Goal: Information Seeking & Learning: Learn about a topic

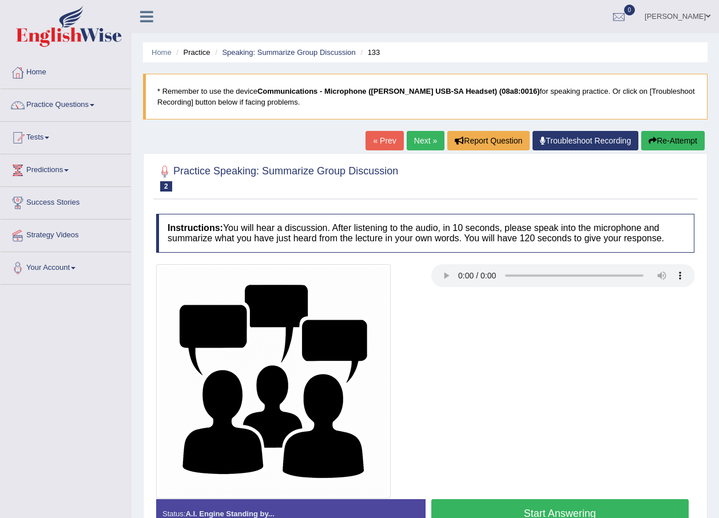
scroll to position [82, 0]
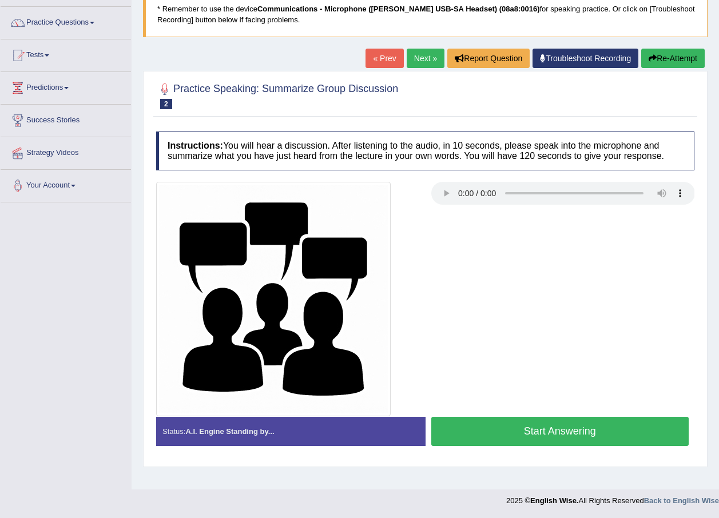
click at [548, 423] on button "Start Answering" at bounding box center [560, 431] width 258 height 29
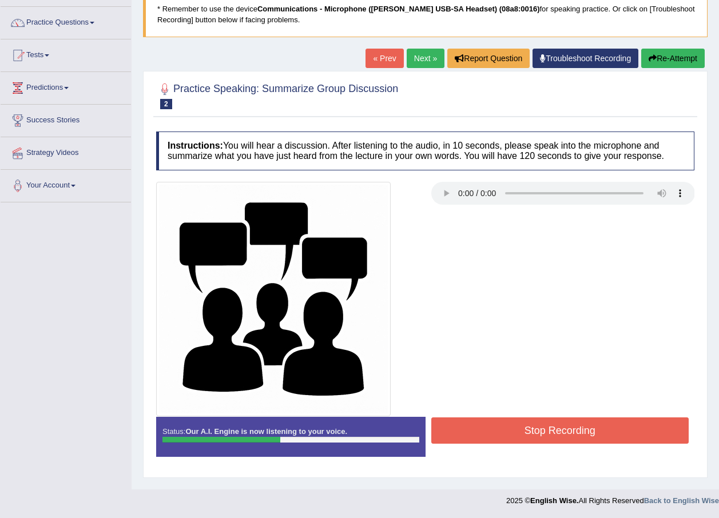
click at [578, 436] on button "Stop Recording" at bounding box center [560, 431] width 258 height 26
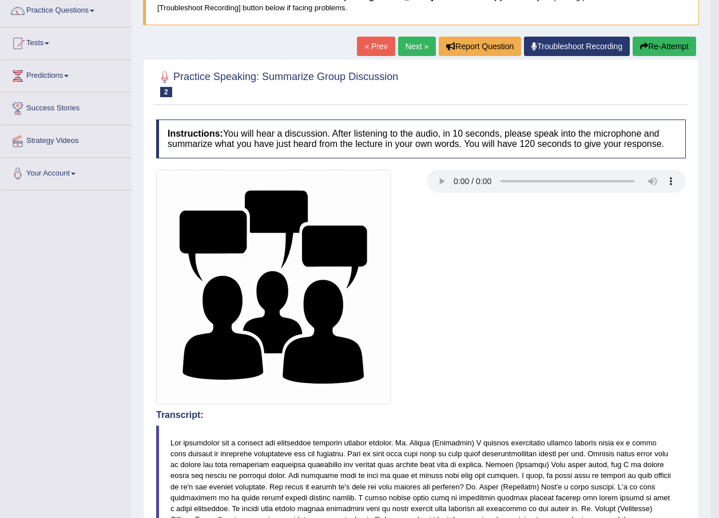
scroll to position [0, 0]
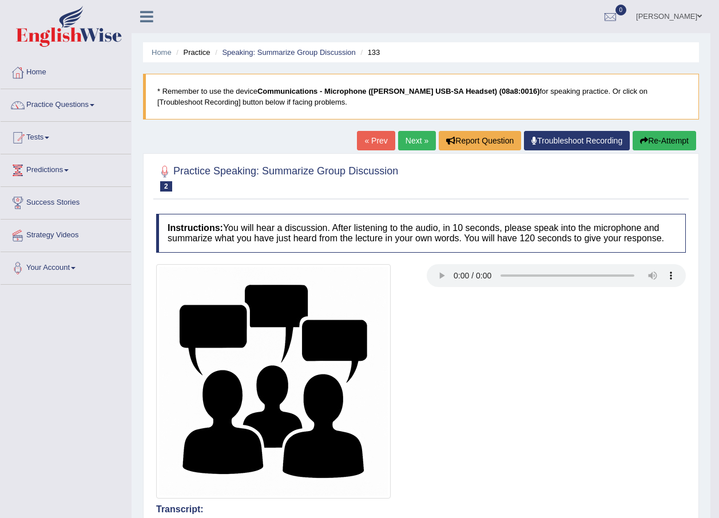
click at [411, 137] on link "Next »" at bounding box center [417, 140] width 38 height 19
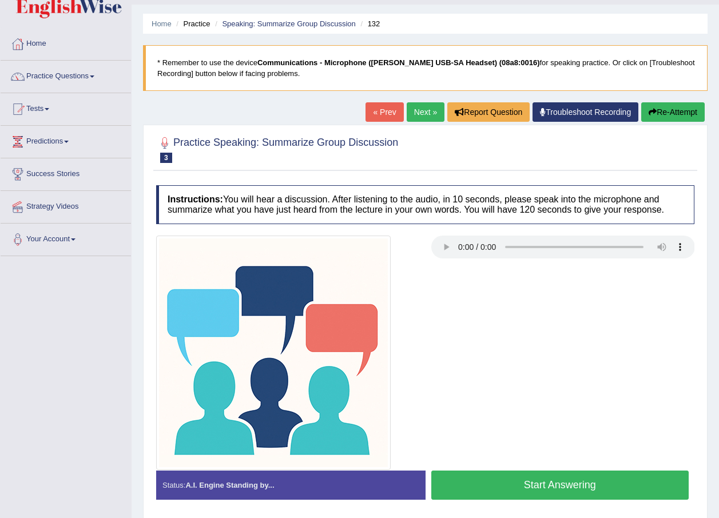
scroll to position [57, 0]
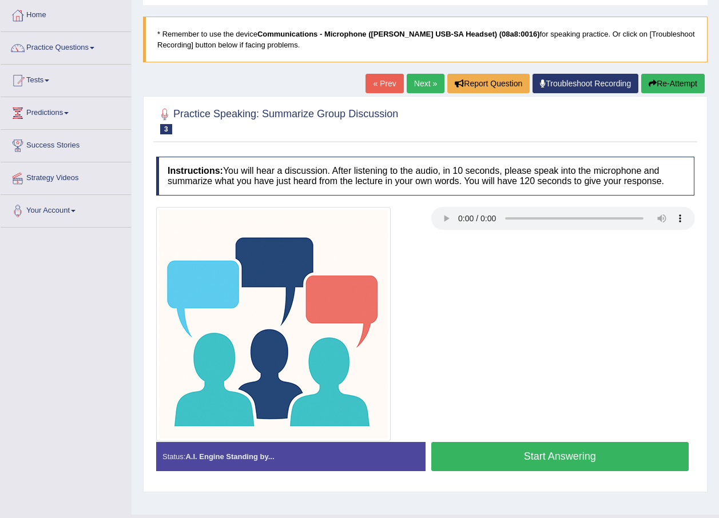
click at [552, 459] on button "Start Answering" at bounding box center [560, 456] width 258 height 29
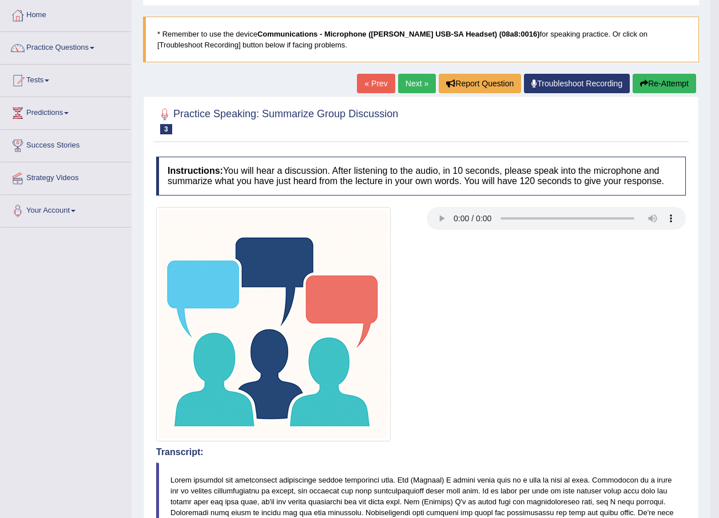
click at [410, 81] on link "Next »" at bounding box center [417, 83] width 38 height 19
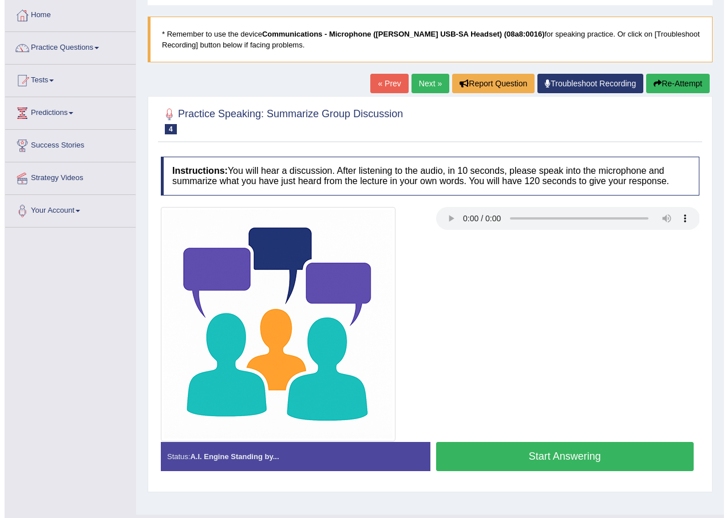
scroll to position [82, 0]
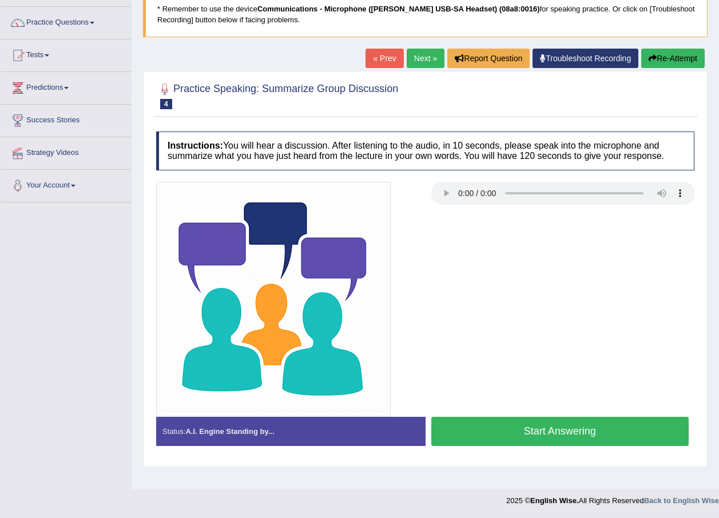
click at [556, 431] on button "Start Answering" at bounding box center [560, 431] width 258 height 29
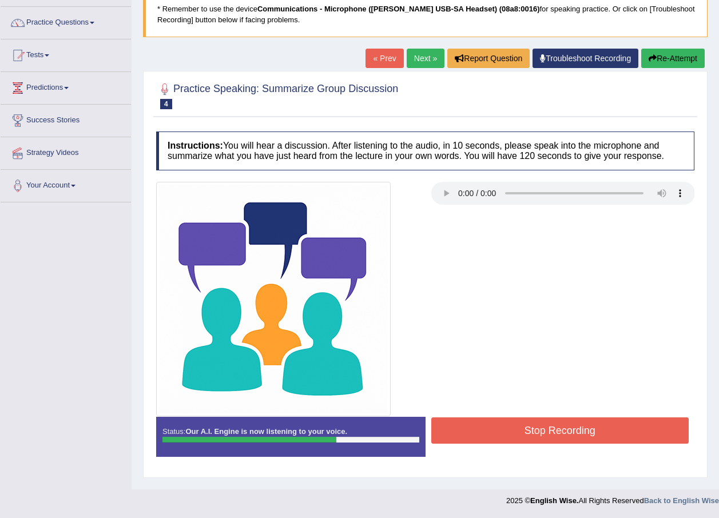
click at [567, 426] on button "Stop Recording" at bounding box center [560, 431] width 258 height 26
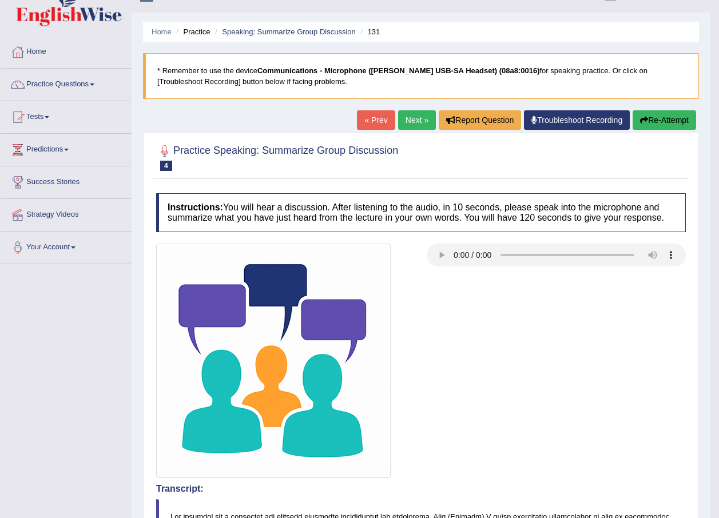
scroll to position [0, 0]
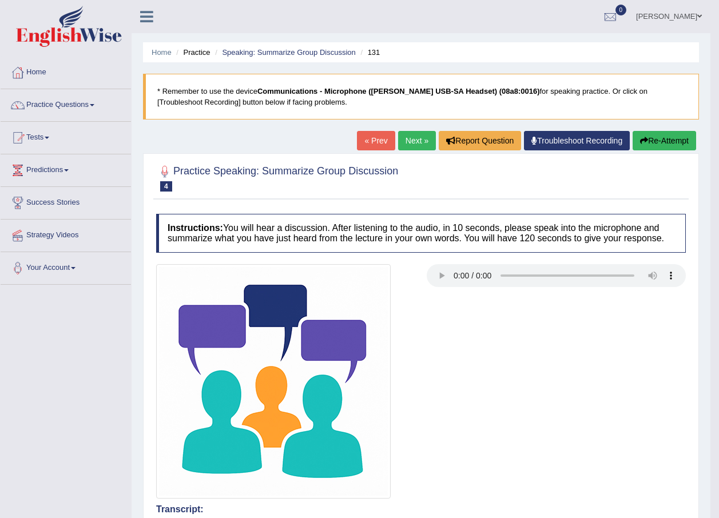
click at [415, 142] on link "Next »" at bounding box center [417, 140] width 38 height 19
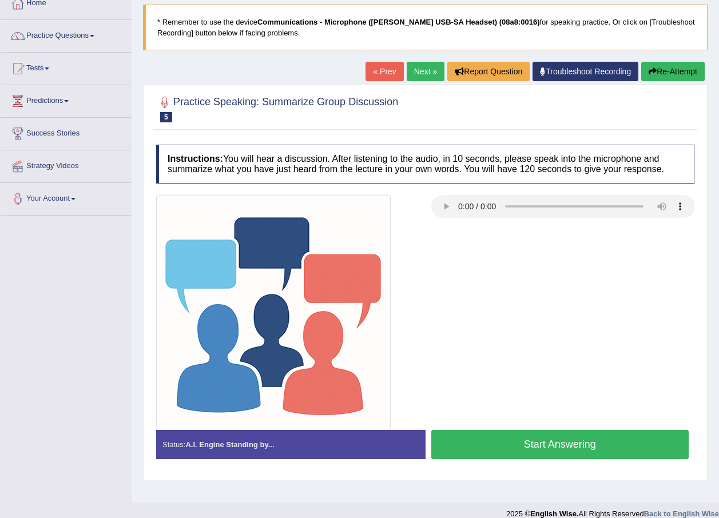
scroll to position [82, 0]
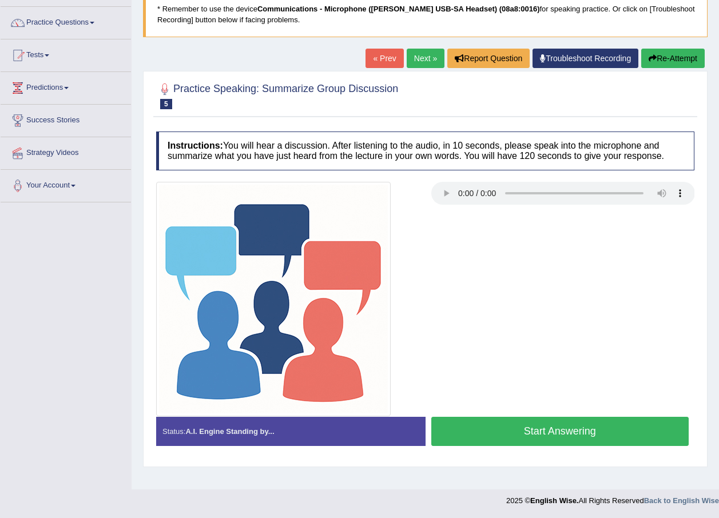
click at [582, 425] on button "Start Answering" at bounding box center [560, 431] width 258 height 29
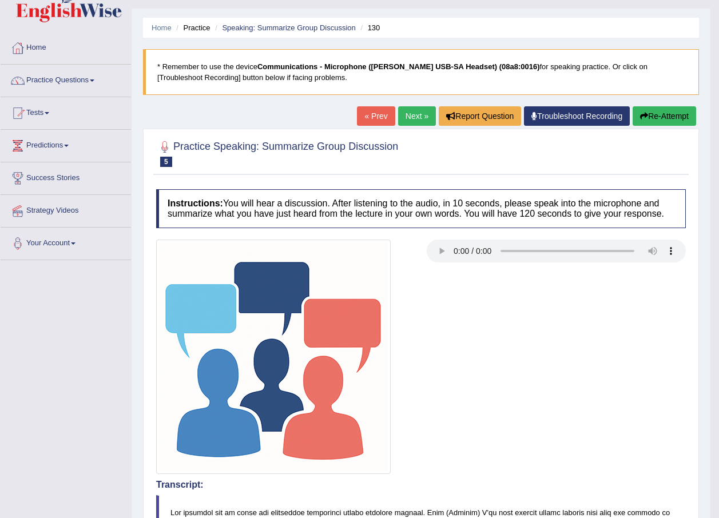
scroll to position [0, 0]
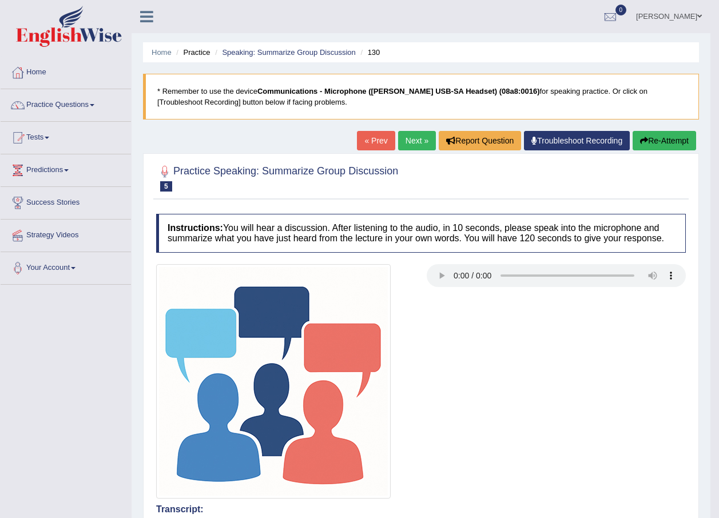
click at [416, 139] on link "Next »" at bounding box center [417, 140] width 38 height 19
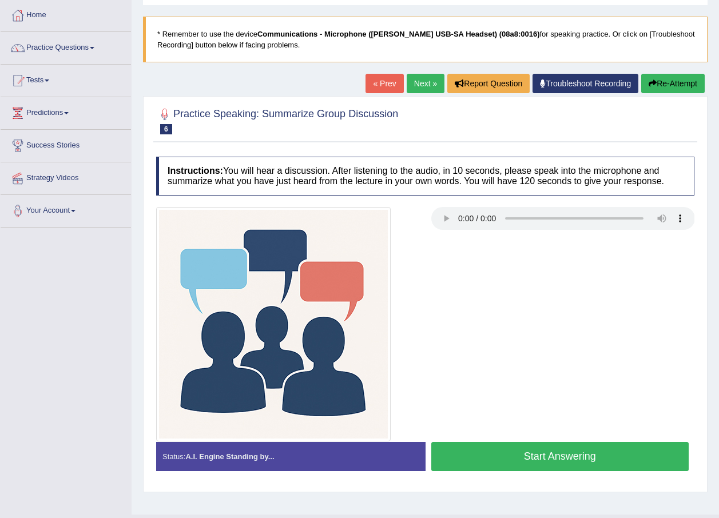
scroll to position [82, 0]
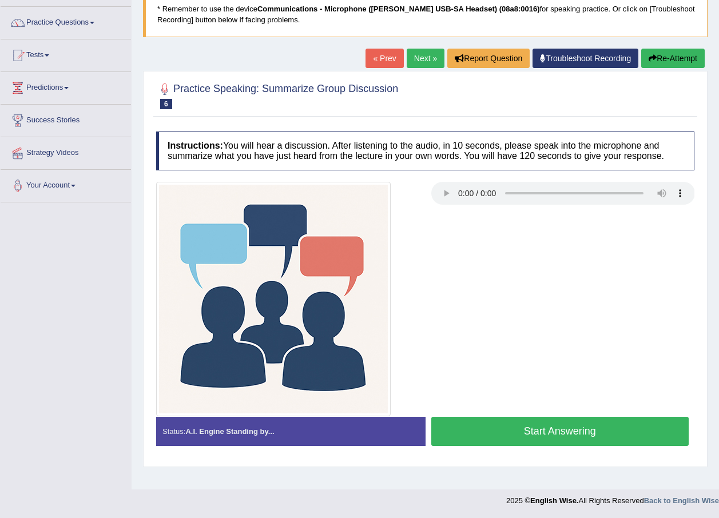
click at [554, 431] on button "Start Answering" at bounding box center [560, 431] width 258 height 29
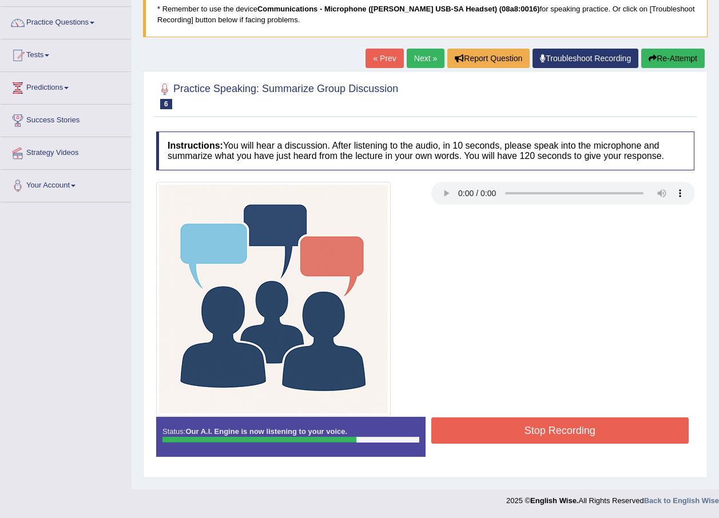
click at [611, 419] on button "Stop Recording" at bounding box center [560, 431] width 258 height 26
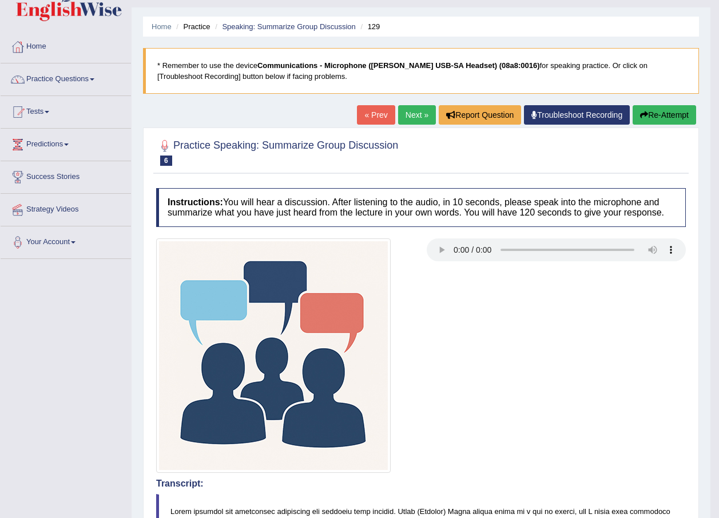
scroll to position [0, 0]
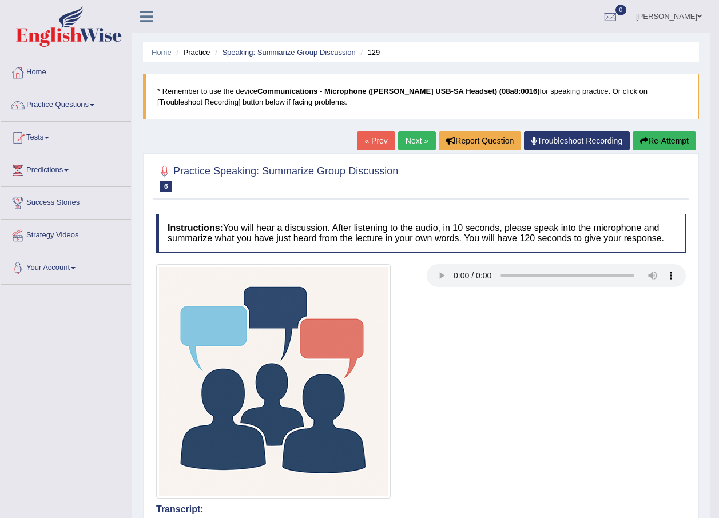
click at [98, 104] on link "Practice Questions" at bounding box center [66, 103] width 130 height 29
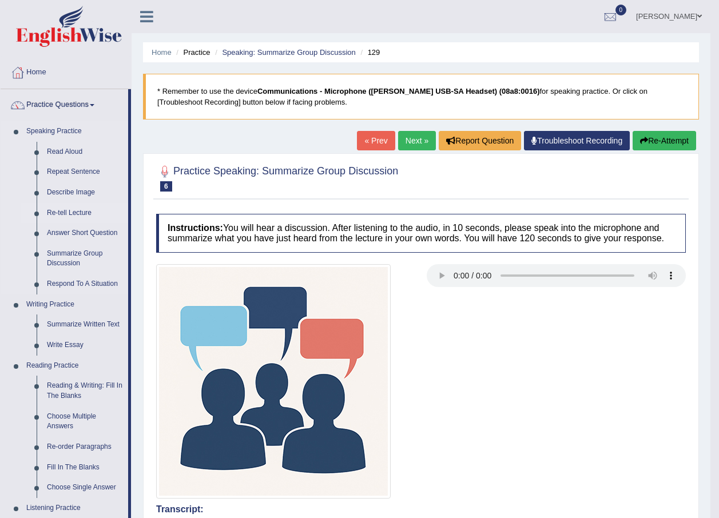
click at [84, 212] on link "Re-tell Lecture" at bounding box center [85, 213] width 86 height 21
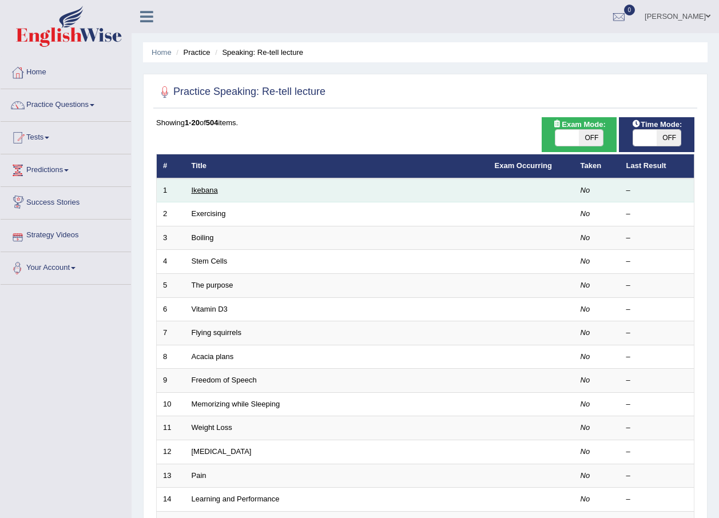
click at [209, 190] on link "Ikebana" at bounding box center [205, 190] width 26 height 9
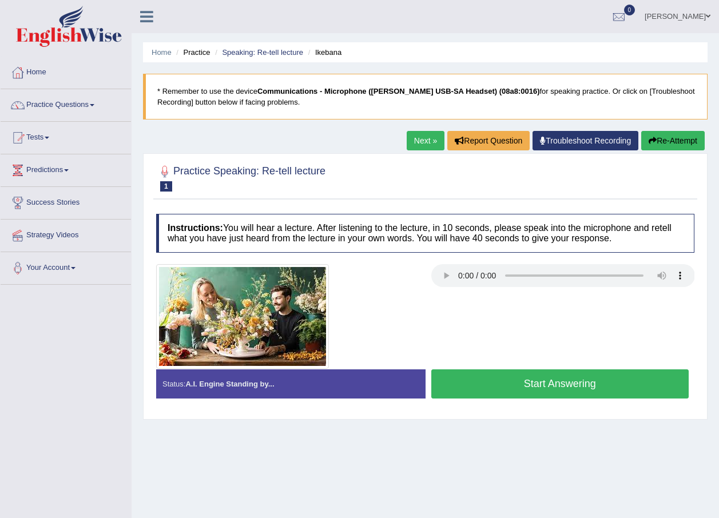
click at [575, 380] on button "Start Answering" at bounding box center [560, 383] width 258 height 29
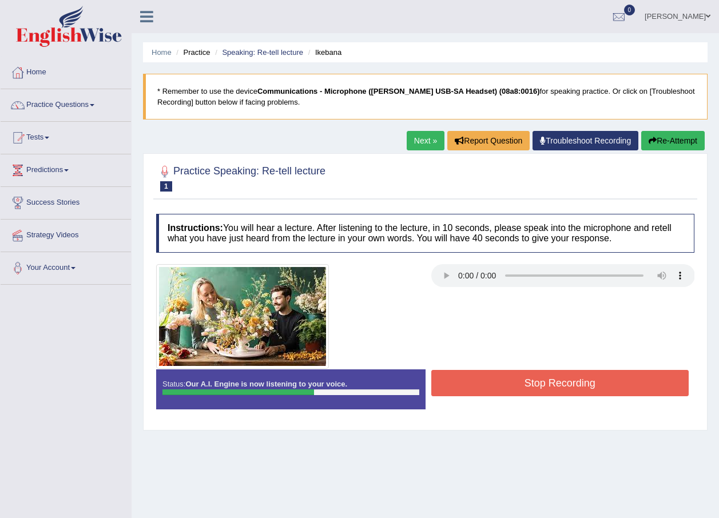
click at [551, 384] on button "Stop Recording" at bounding box center [560, 383] width 258 height 26
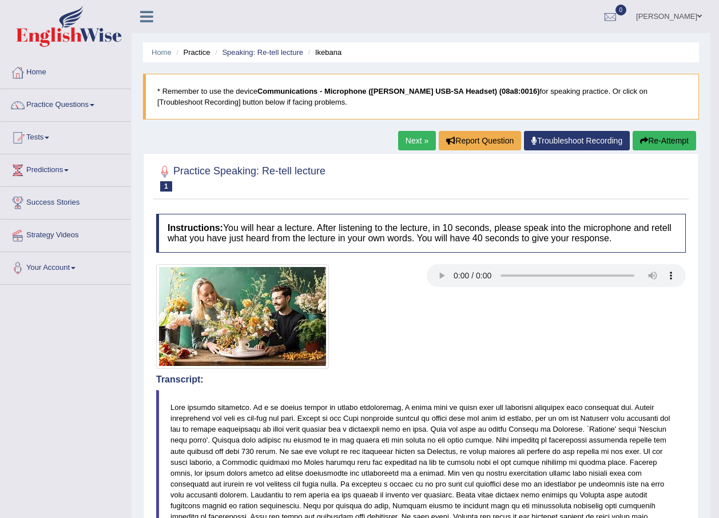
click at [411, 141] on link "Next »" at bounding box center [417, 140] width 38 height 19
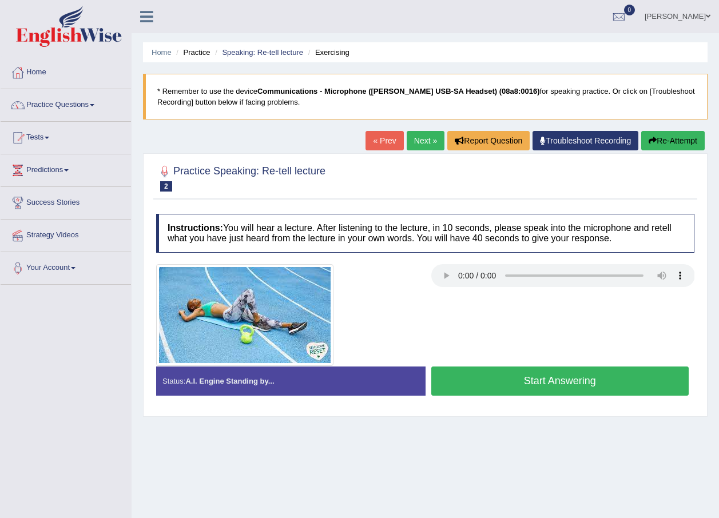
click at [587, 382] on button "Start Answering" at bounding box center [560, 381] width 258 height 29
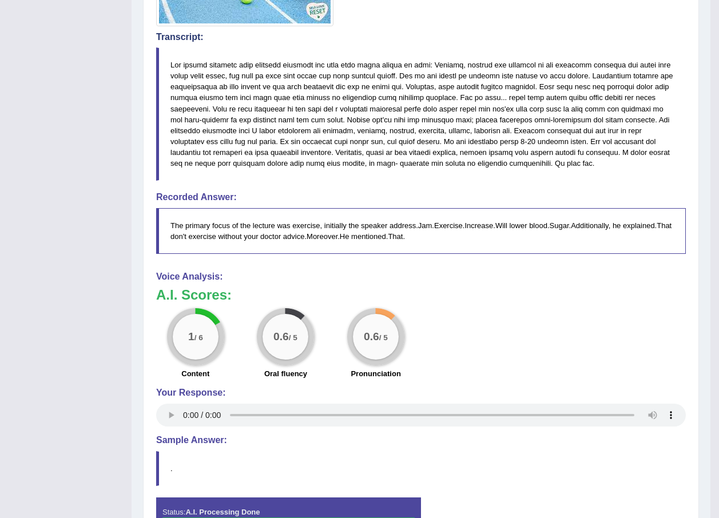
scroll to position [343, 0]
